Goal: Find specific page/section: Find specific page/section

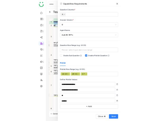
scroll to position [21, 0]
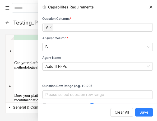
click at [150, 6] on icon at bounding box center [150, 7] width 3 height 3
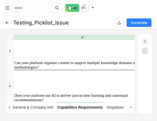
click at [7, 22] on icon at bounding box center [7, 23] width 4 height 4
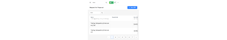
scroll to position [121, 0]
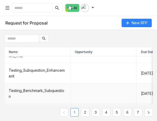
click at [53, 92] on td "Testing_Benchmark_Subquestion" at bounding box center [37, 94] width 66 height 20
